Goal: Information Seeking & Learning: Learn about a topic

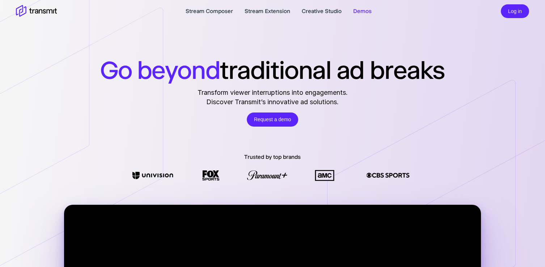
click at [358, 11] on link "Demos" at bounding box center [362, 11] width 18 height 9
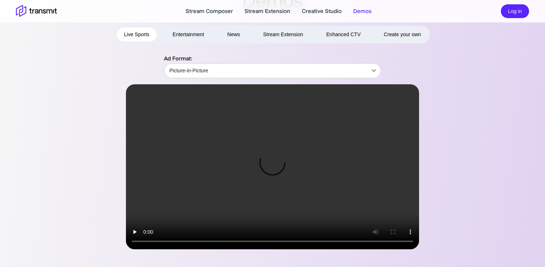
scroll to position [38, 0]
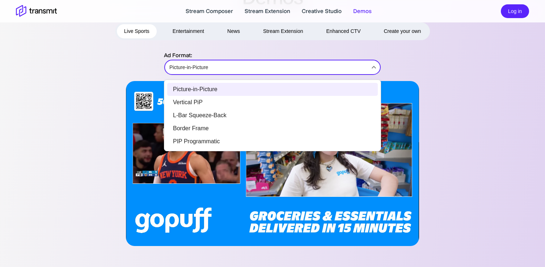
click at [249, 66] on body "Stream Composer Stream Extension Creative Studio Demos Log in Demos Live Sports…" at bounding box center [272, 95] width 545 height 267
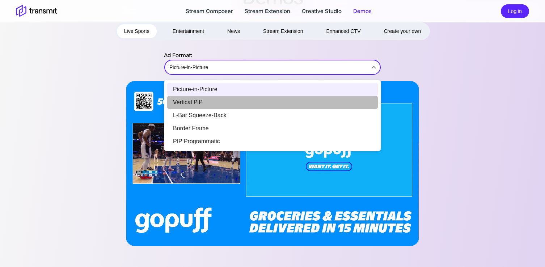
click at [203, 104] on li "Vertical PiP" at bounding box center [272, 102] width 211 height 13
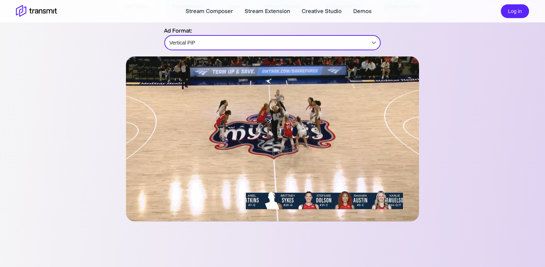
scroll to position [71, 0]
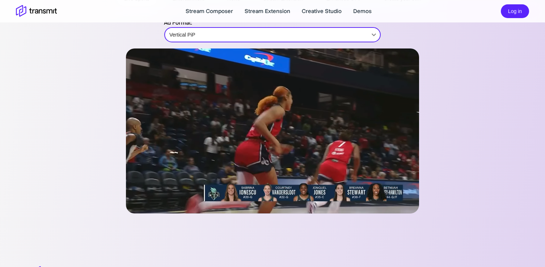
click at [252, 34] on body "Stream Composer Stream Extension Creative Studio Demos Log in Demos Live Sports…" at bounding box center [272, 62] width 545 height 267
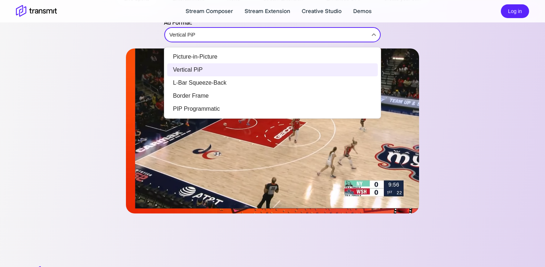
click at [202, 97] on li "Border Frame" at bounding box center [272, 95] width 211 height 13
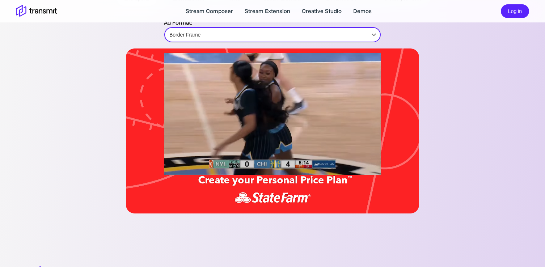
click at [288, 37] on body "Stream Composer Stream Extension Creative Studio Demos Log in Demos Live Sports…" at bounding box center [272, 62] width 545 height 267
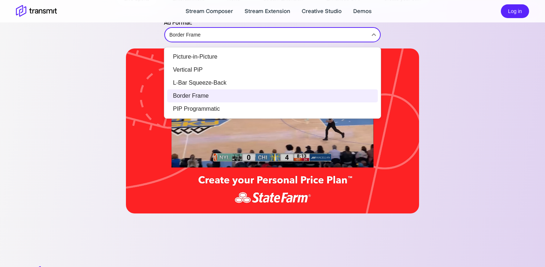
click at [72, 82] on div at bounding box center [272, 133] width 545 height 267
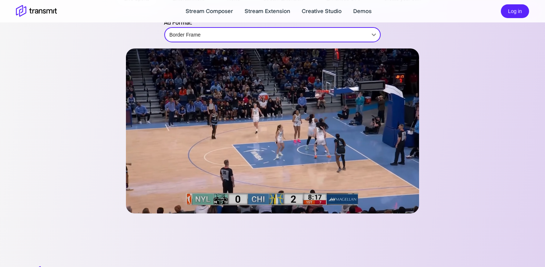
click at [298, 33] on body "Stream Composer Stream Extension Creative Studio Demos Log in Demos Live Sports…" at bounding box center [272, 62] width 545 height 267
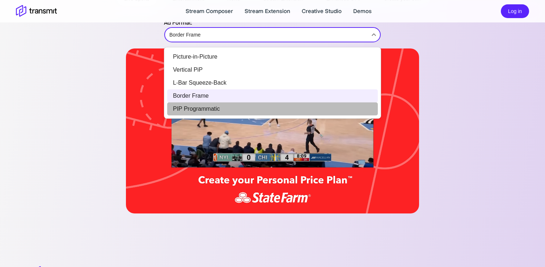
click at [211, 108] on li "PIP Programmatic" at bounding box center [272, 108] width 211 height 13
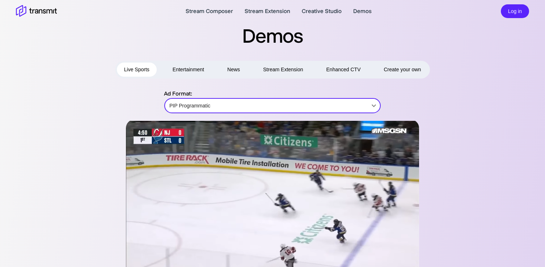
click at [286, 72] on button "Stream Extension" at bounding box center [283, 70] width 55 height 14
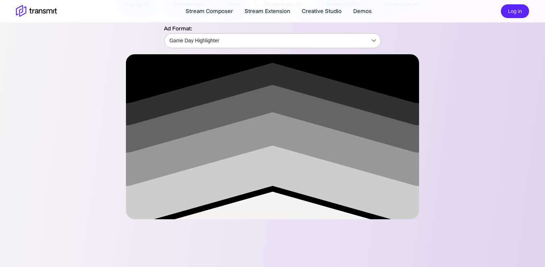
scroll to position [64, 0]
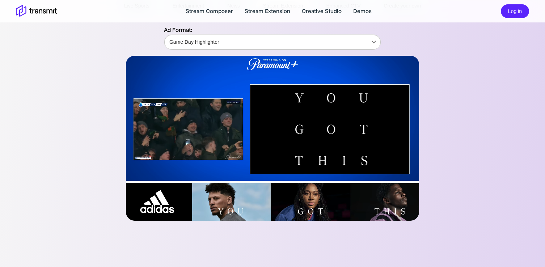
click at [336, 41] on body "Stream Composer Stream Extension Creative Studio Demos Log in Demos Live Sports…" at bounding box center [272, 69] width 545 height 267
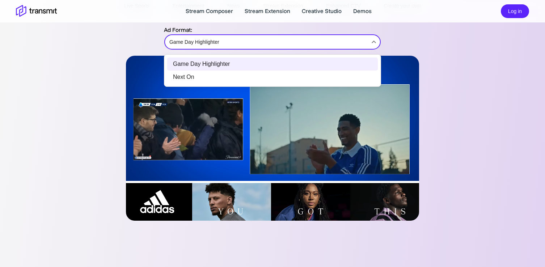
click at [133, 48] on div at bounding box center [272, 133] width 545 height 267
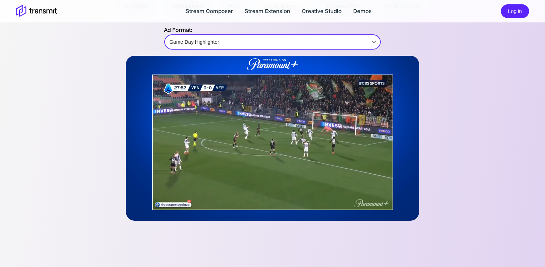
scroll to position [0, 0]
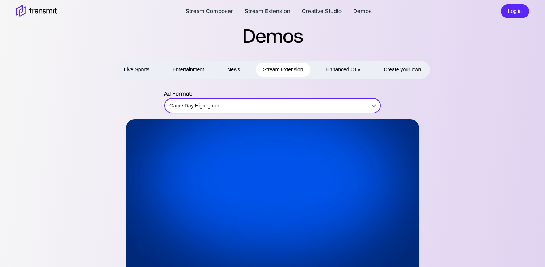
click at [144, 68] on button "Live Sports" at bounding box center [137, 70] width 40 height 14
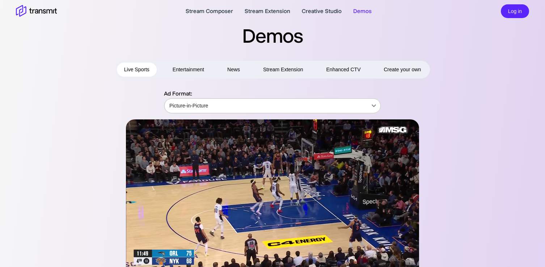
click at [334, 104] on body "Stream Composer Stream Extension Creative Studio Demos Log in Demos Live Sports…" at bounding box center [272, 133] width 545 height 267
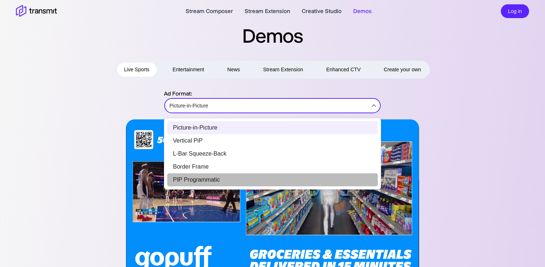
click at [197, 182] on li "PIP Programmatic" at bounding box center [272, 179] width 211 height 13
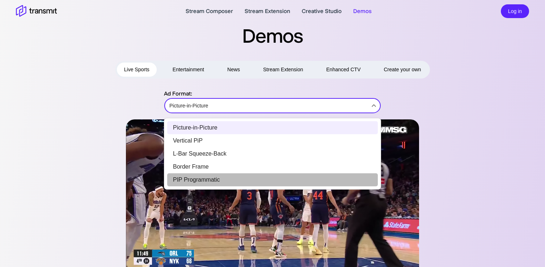
type input "PIP Programmatic"
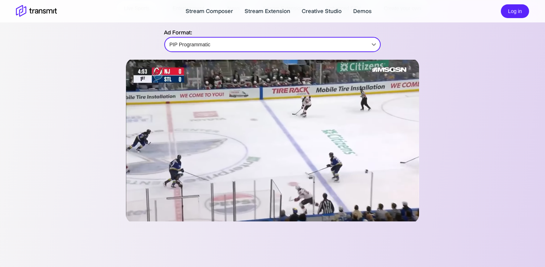
scroll to position [80, 0]
